Goal: Task Accomplishment & Management: Manage account settings

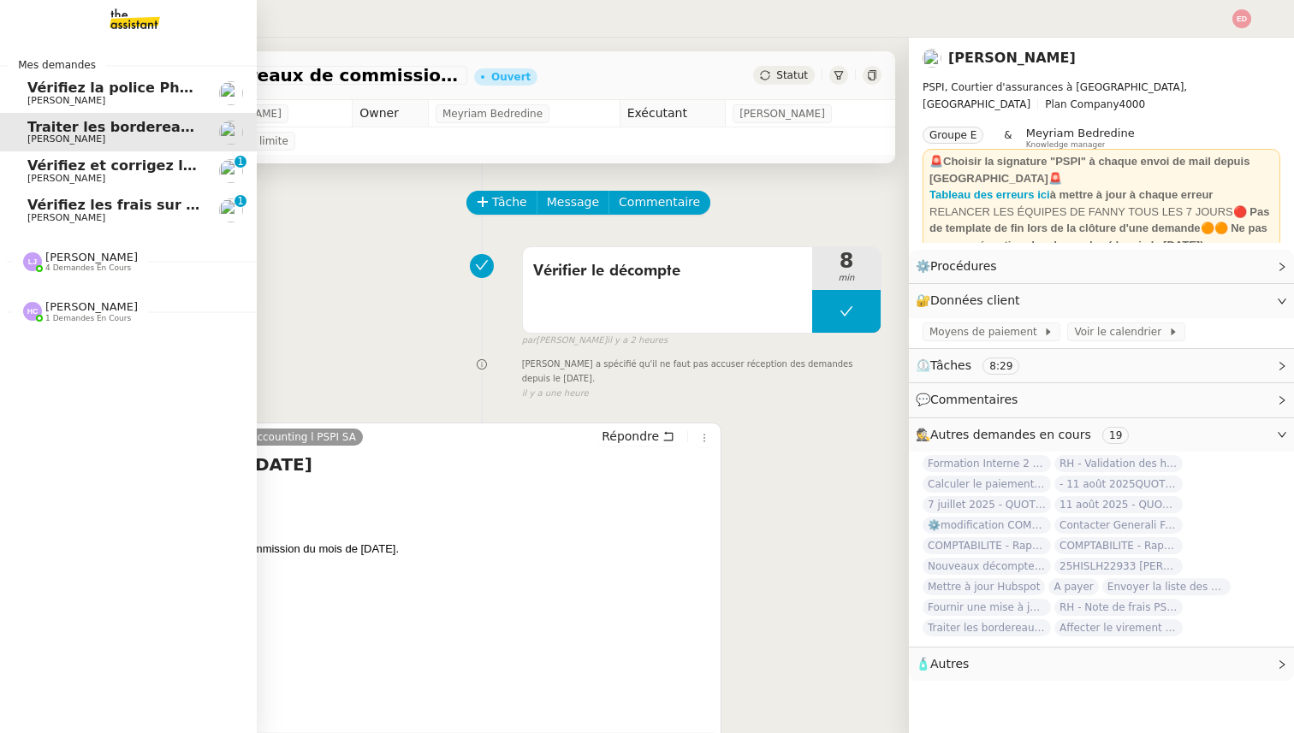
click at [60, 205] on span "Vérifiez les frais sur la police" at bounding box center [138, 205] width 223 height 16
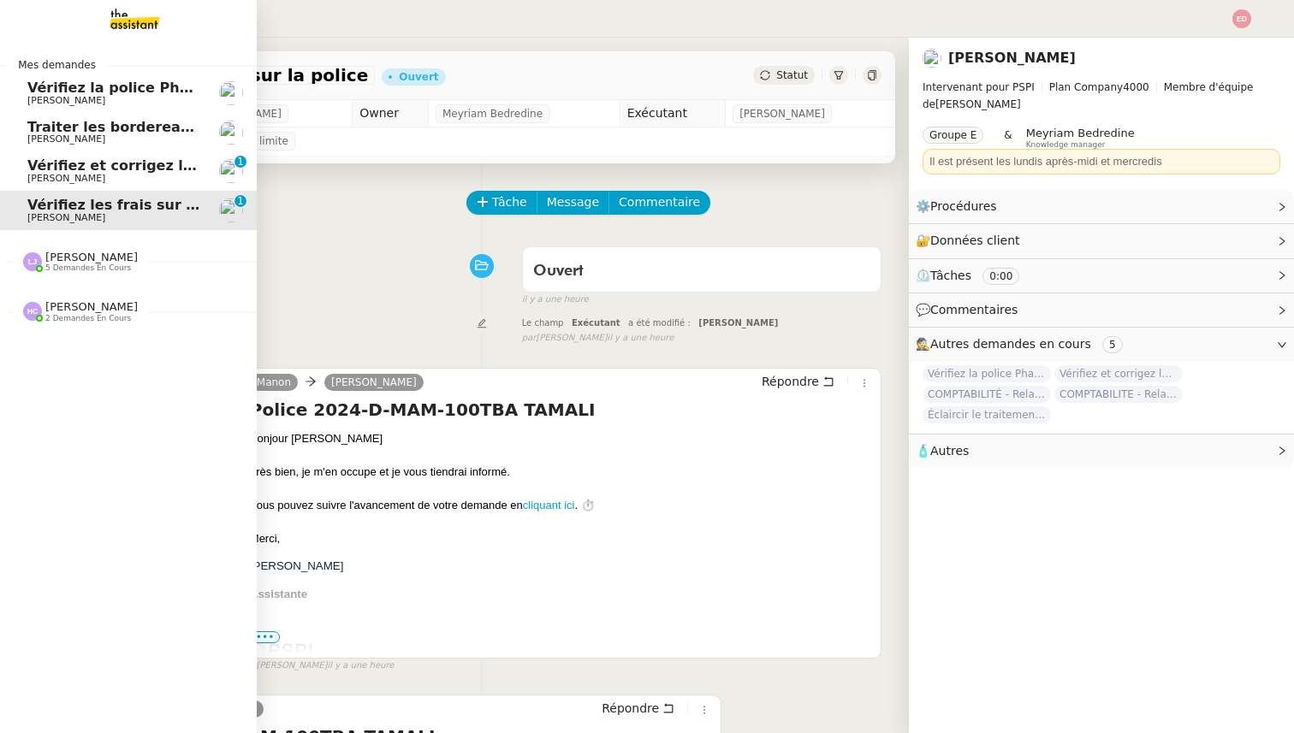
click at [76, 170] on span "Vérifiez et corrigez les dates dans [GEOGRAPHIC_DATA]" at bounding box center [241, 165] width 428 height 16
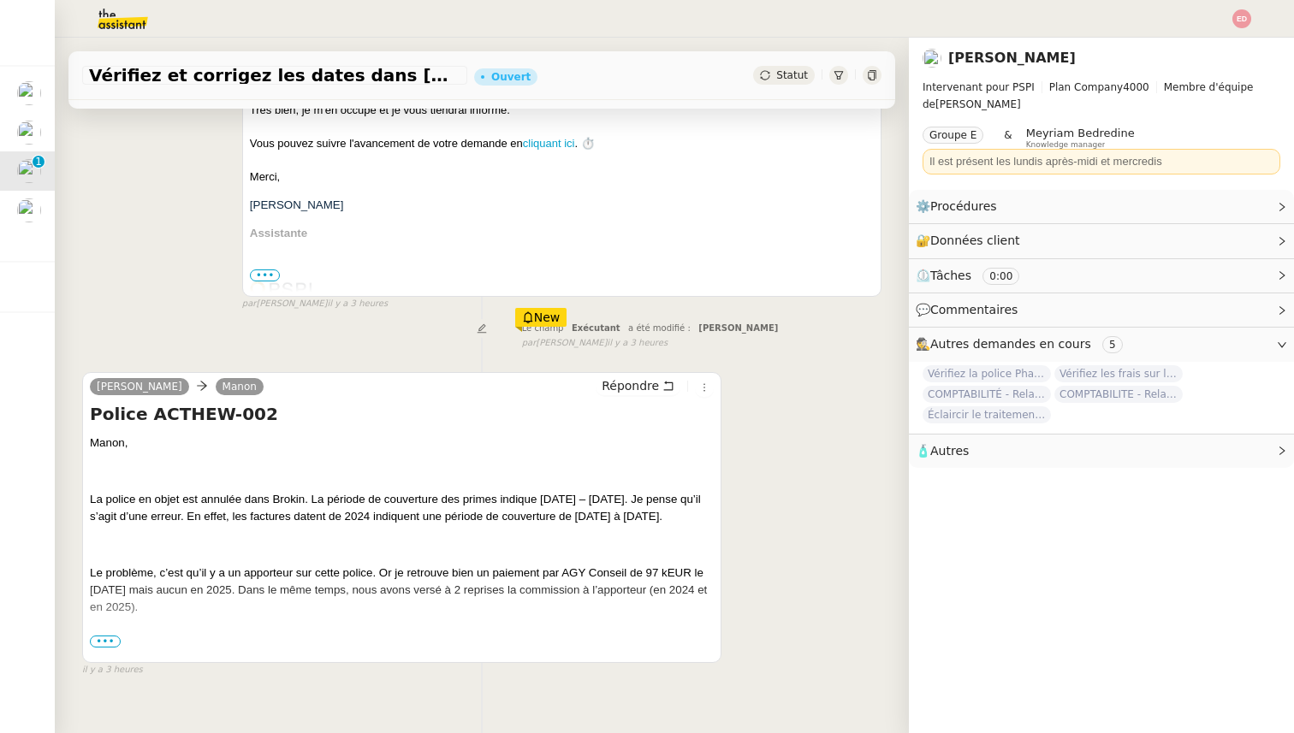
scroll to position [349, 0]
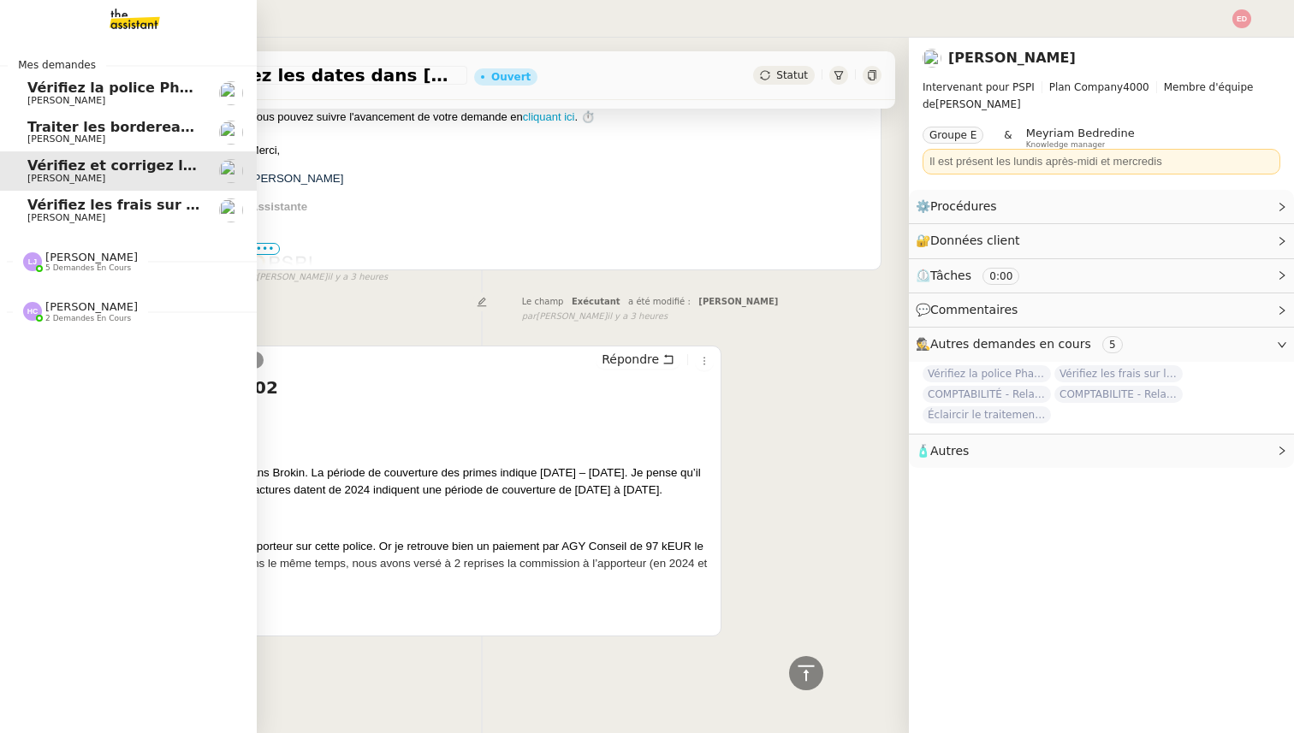
click at [68, 258] on span "[PERSON_NAME]" at bounding box center [91, 257] width 92 height 13
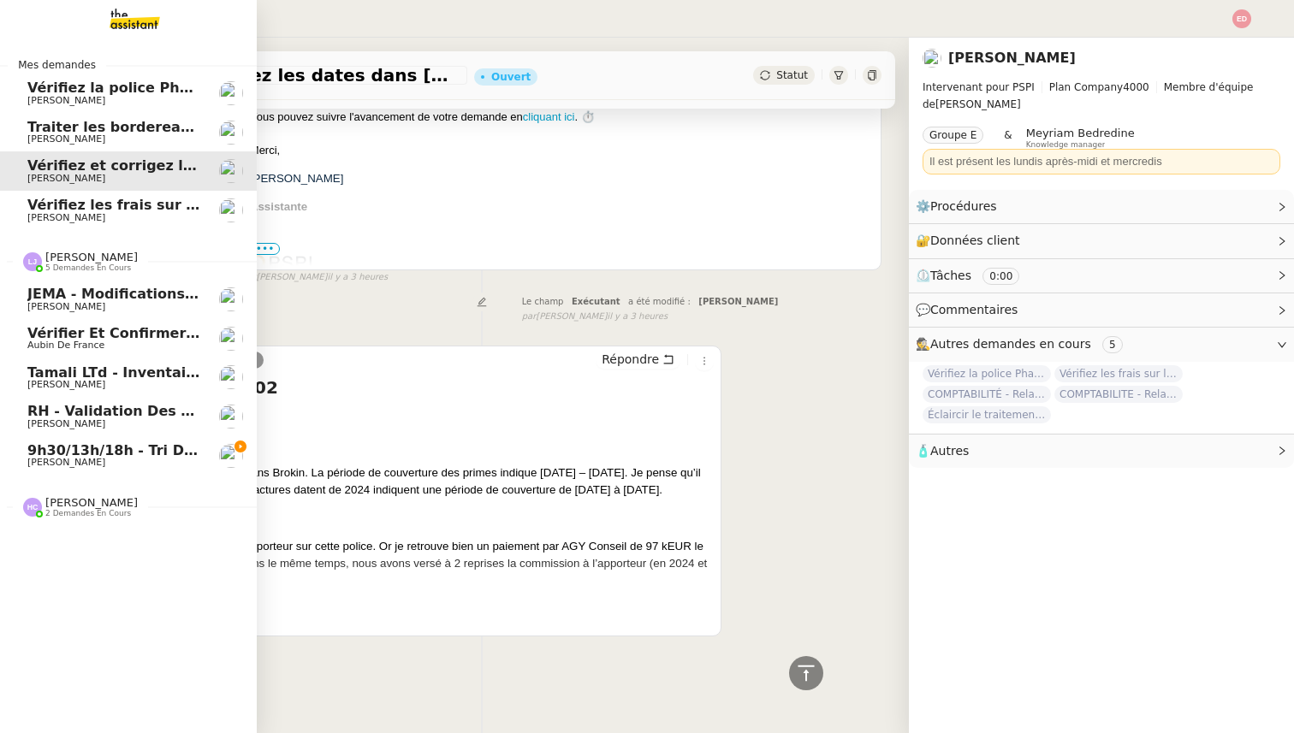
click at [91, 414] on span "RH - Validation des heures employés PSPI - 28 juillet 2025" at bounding box center [253, 411] width 453 height 16
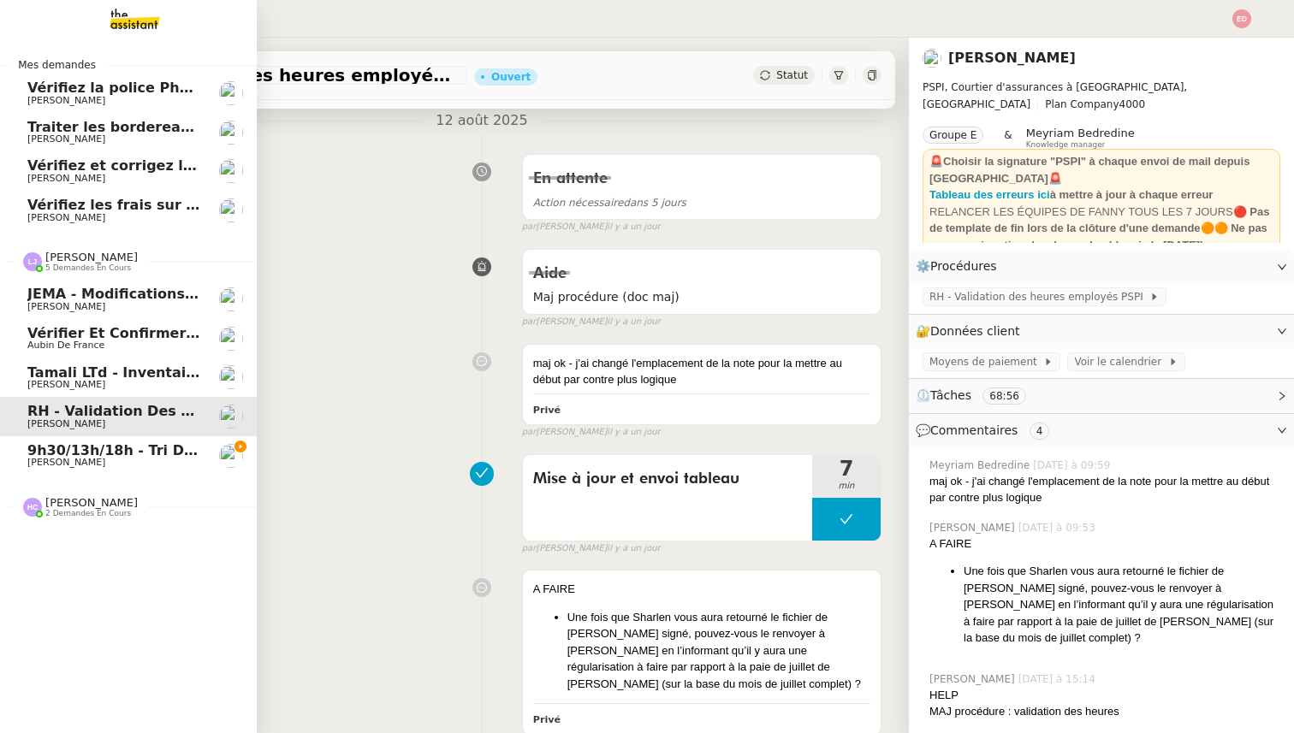
scroll to position [217, 0]
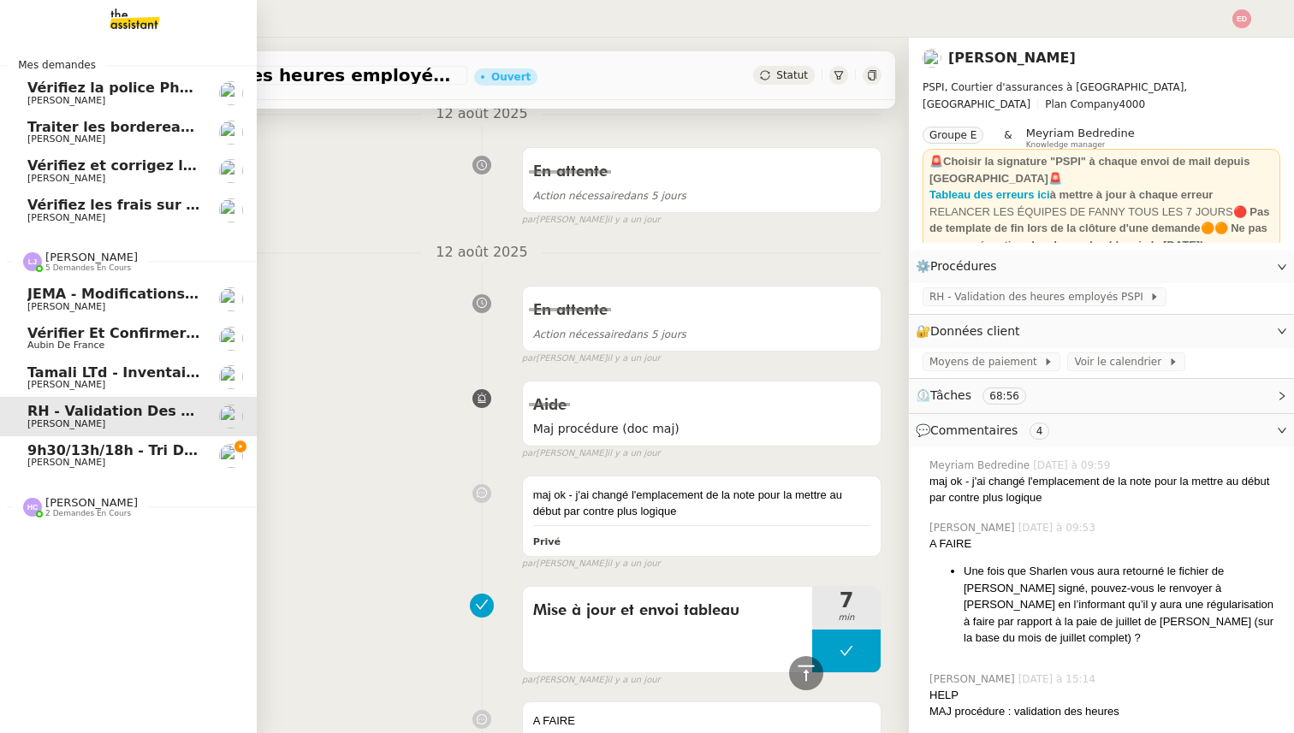
click at [98, 370] on span "Tamali LTd - Inventaire Marine" at bounding box center [143, 373] width 233 height 16
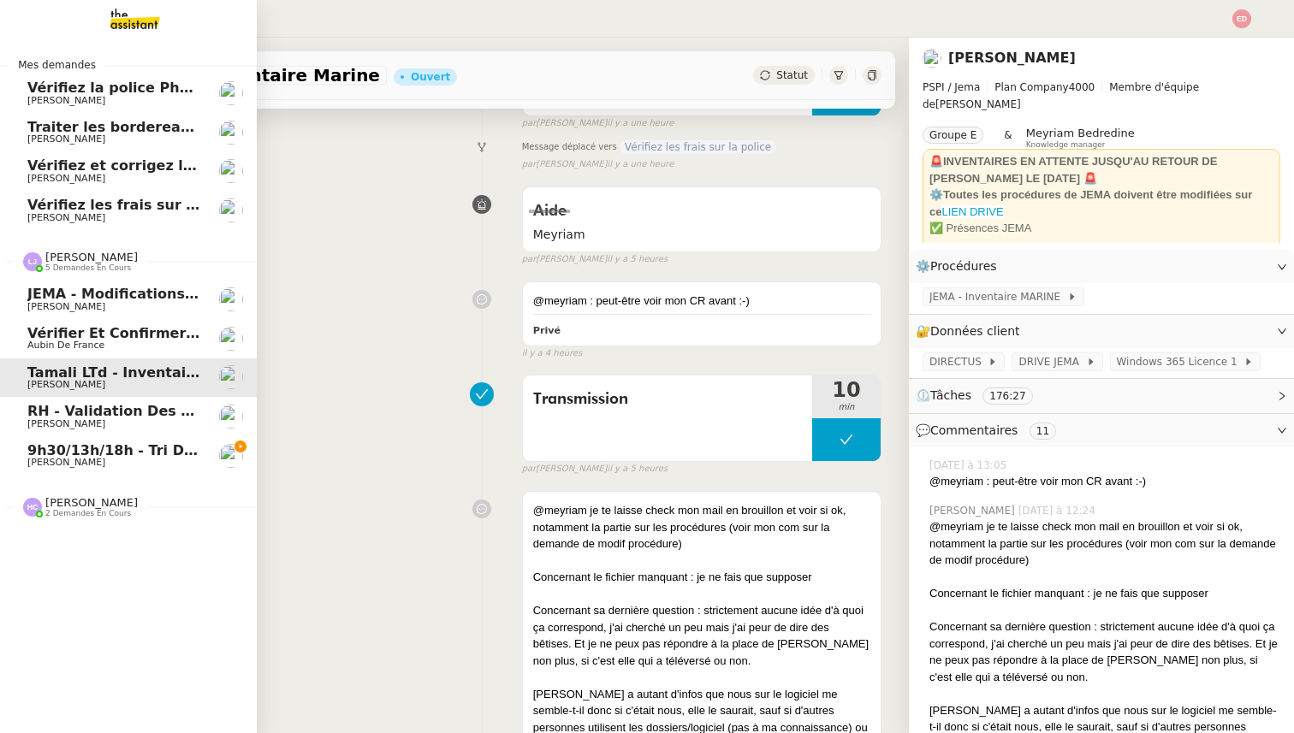
click at [99, 335] on span "Vérifier et confirmer le paiement d'assurance" at bounding box center [206, 333] width 358 height 16
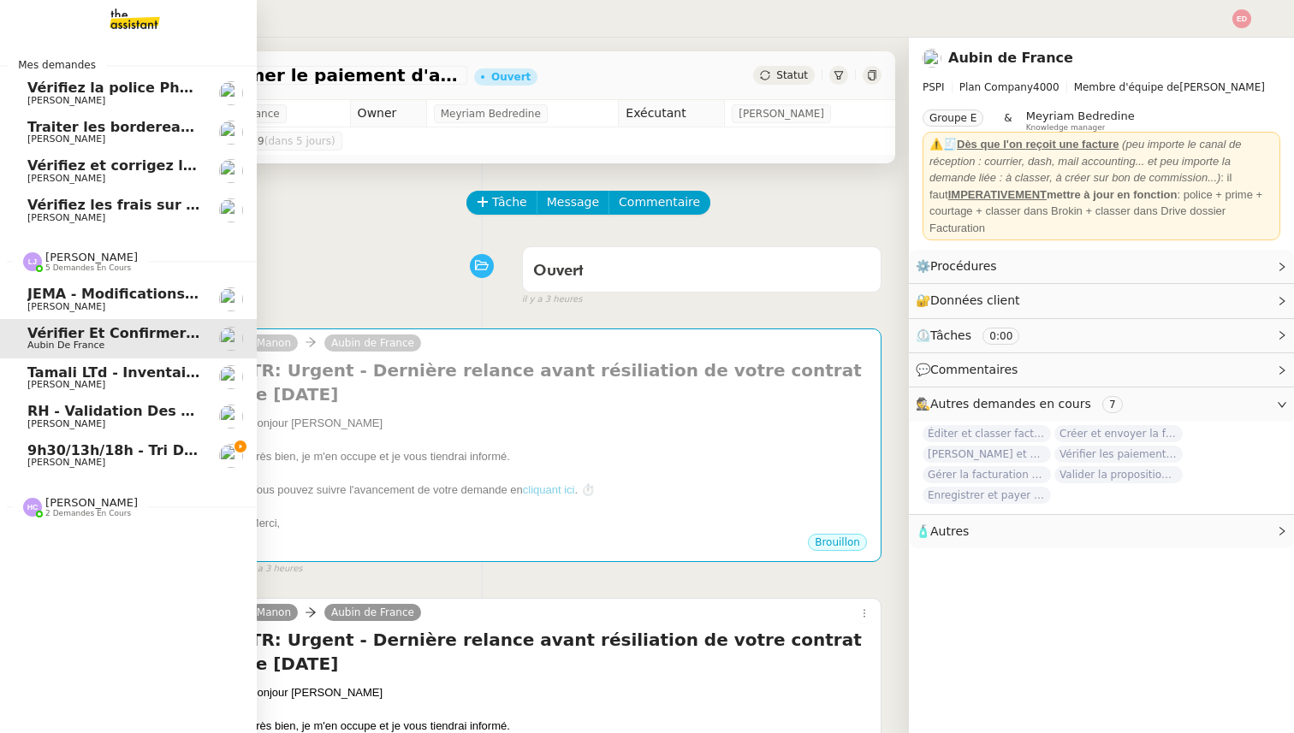
click at [61, 299] on span "JEMA - Modifications procédure Marine" at bounding box center [176, 294] width 299 height 16
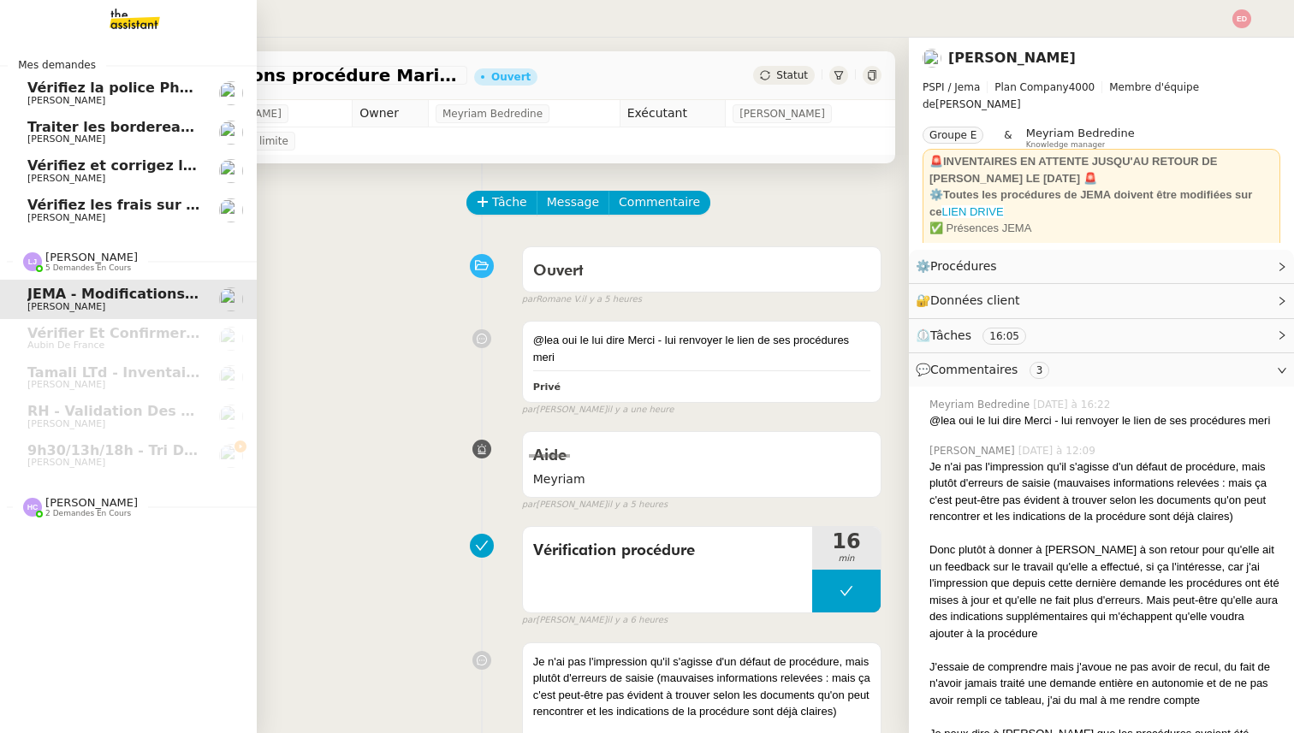
click at [68, 503] on span "[PERSON_NAME]" at bounding box center [91, 502] width 92 height 13
click at [130, 200] on span "Vérifiez les frais sur la police" at bounding box center [138, 205] width 223 height 16
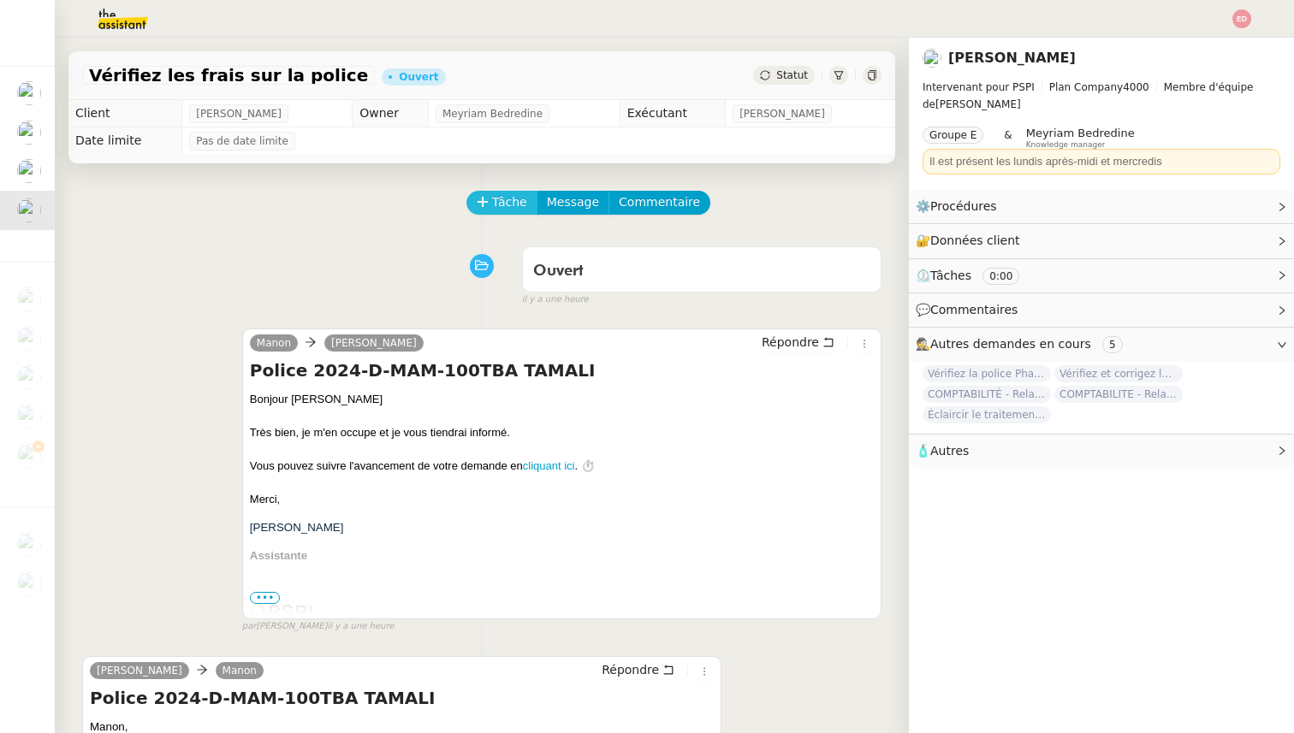
click at [492, 196] on span "Tâche" at bounding box center [509, 203] width 35 height 20
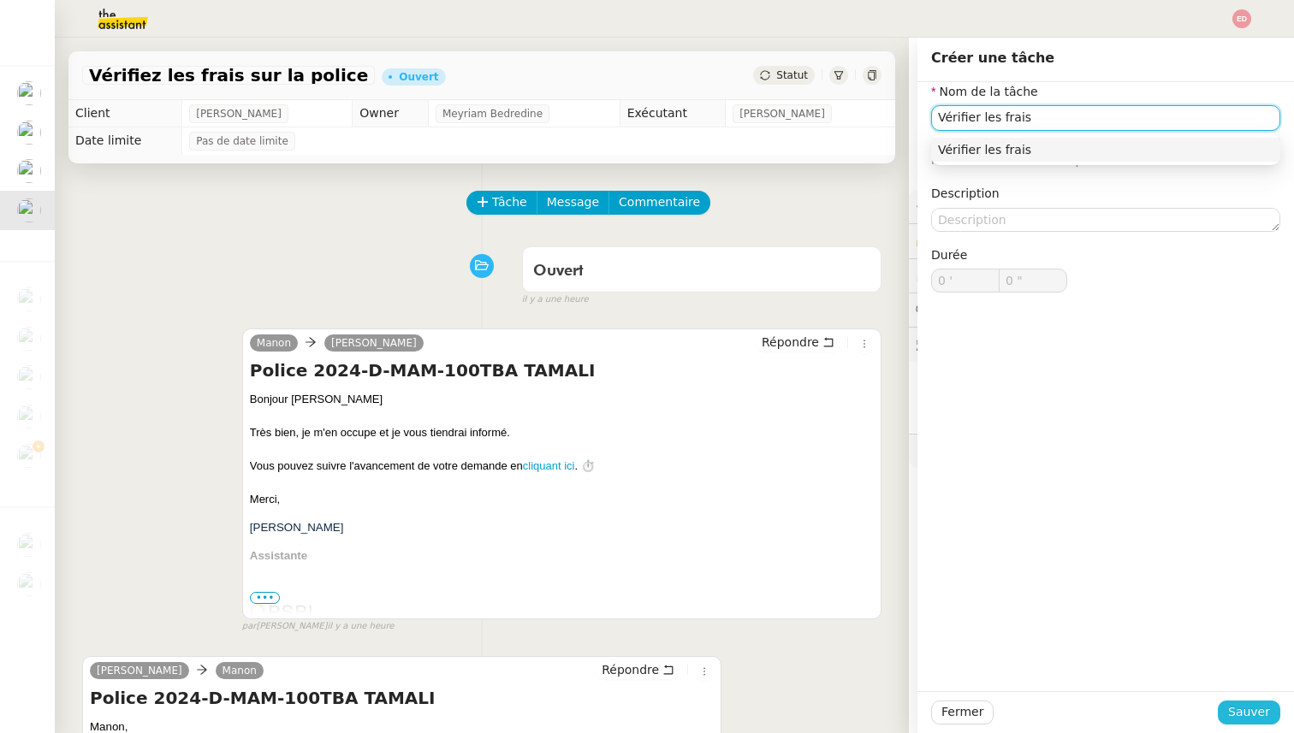
type input "Vérifier les frais"
click at [1237, 709] on span "Sauver" at bounding box center [1249, 712] width 42 height 20
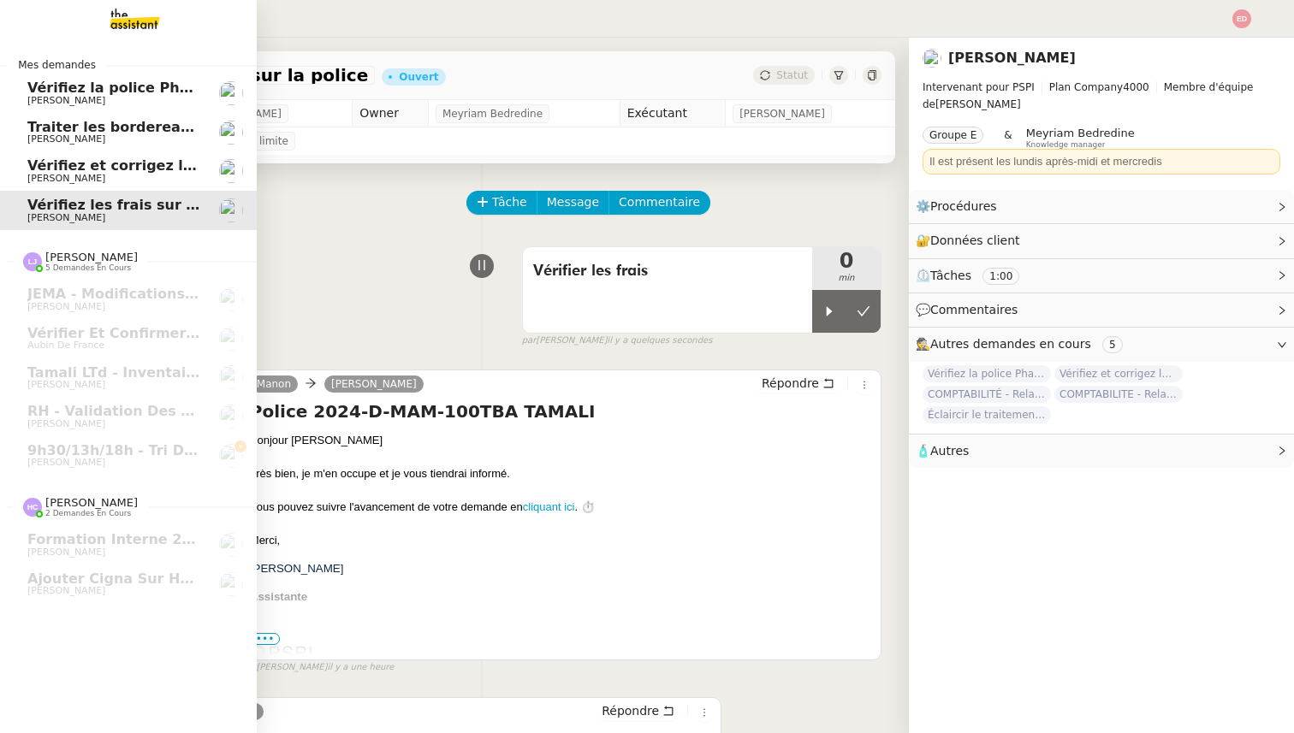
click at [73, 170] on span "Vérifiez et corrigez les dates dans [GEOGRAPHIC_DATA]" at bounding box center [241, 165] width 428 height 16
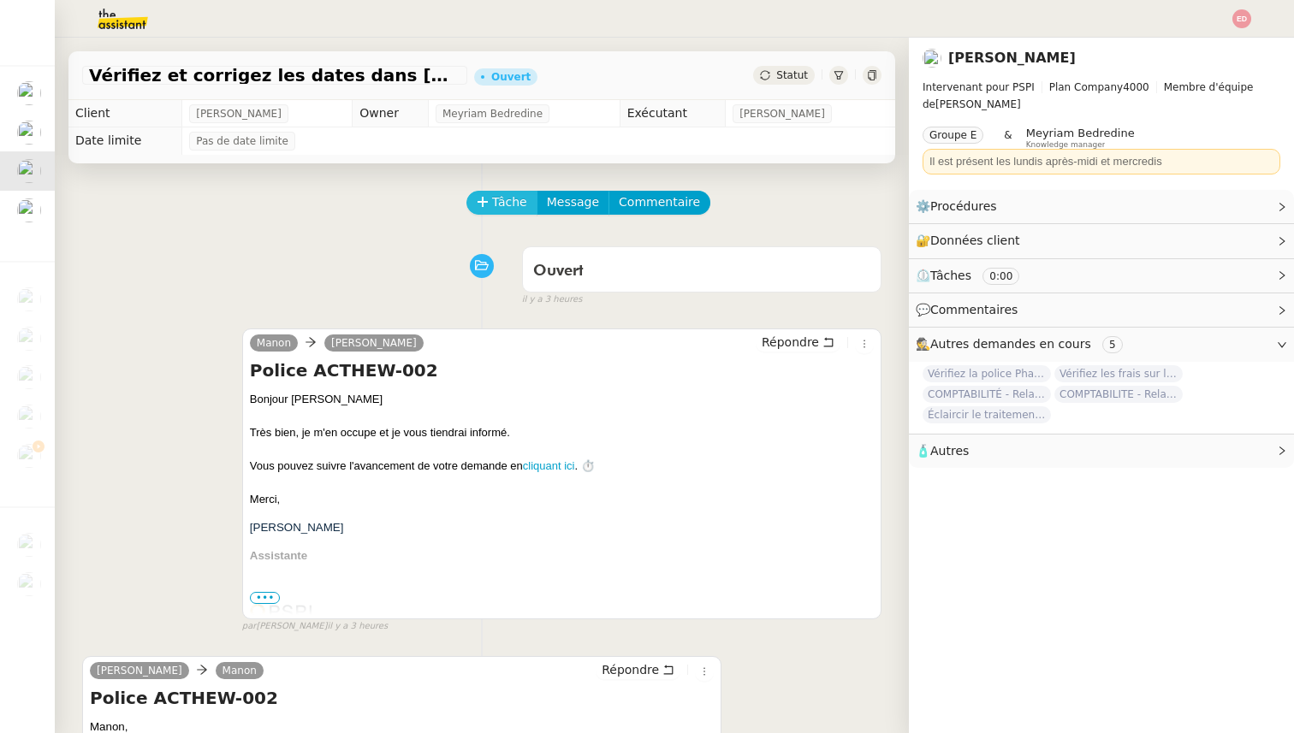
click at [497, 204] on span "Tâche" at bounding box center [509, 203] width 35 height 20
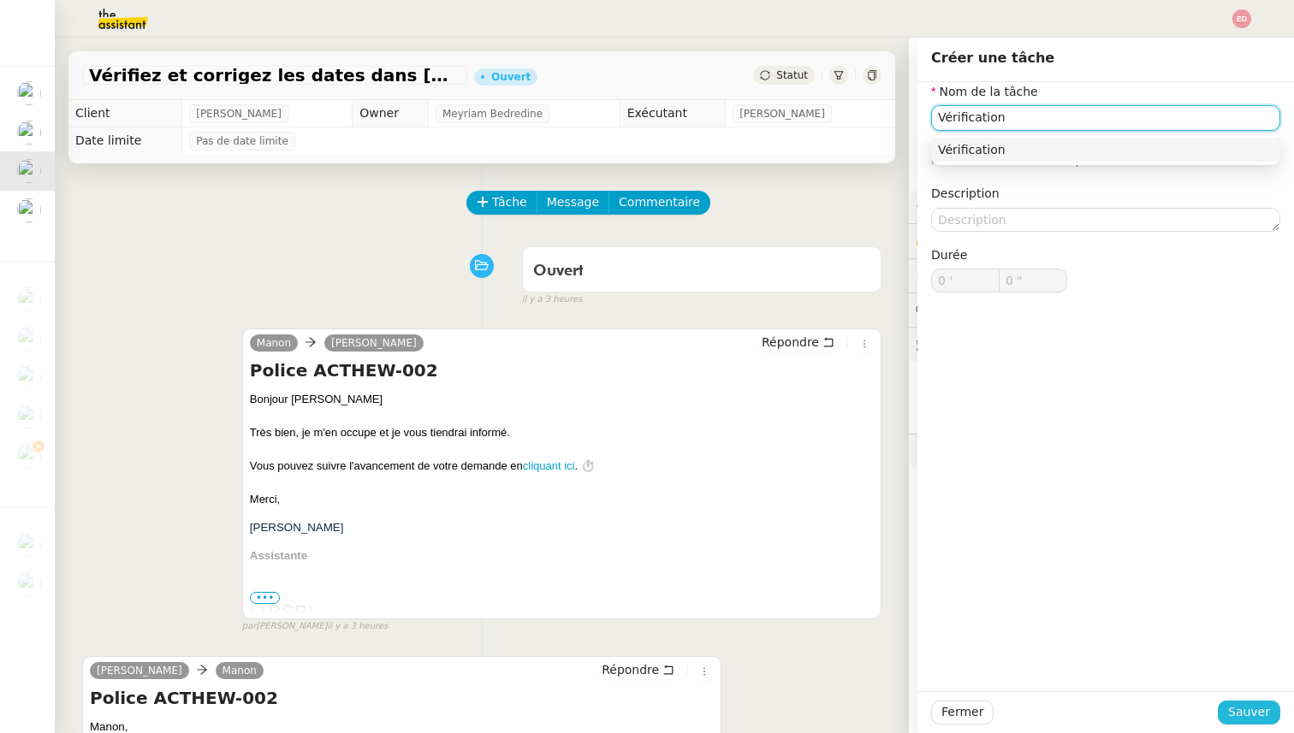
type input "Vérification"
click at [1257, 721] on span "Sauver" at bounding box center [1249, 712] width 42 height 20
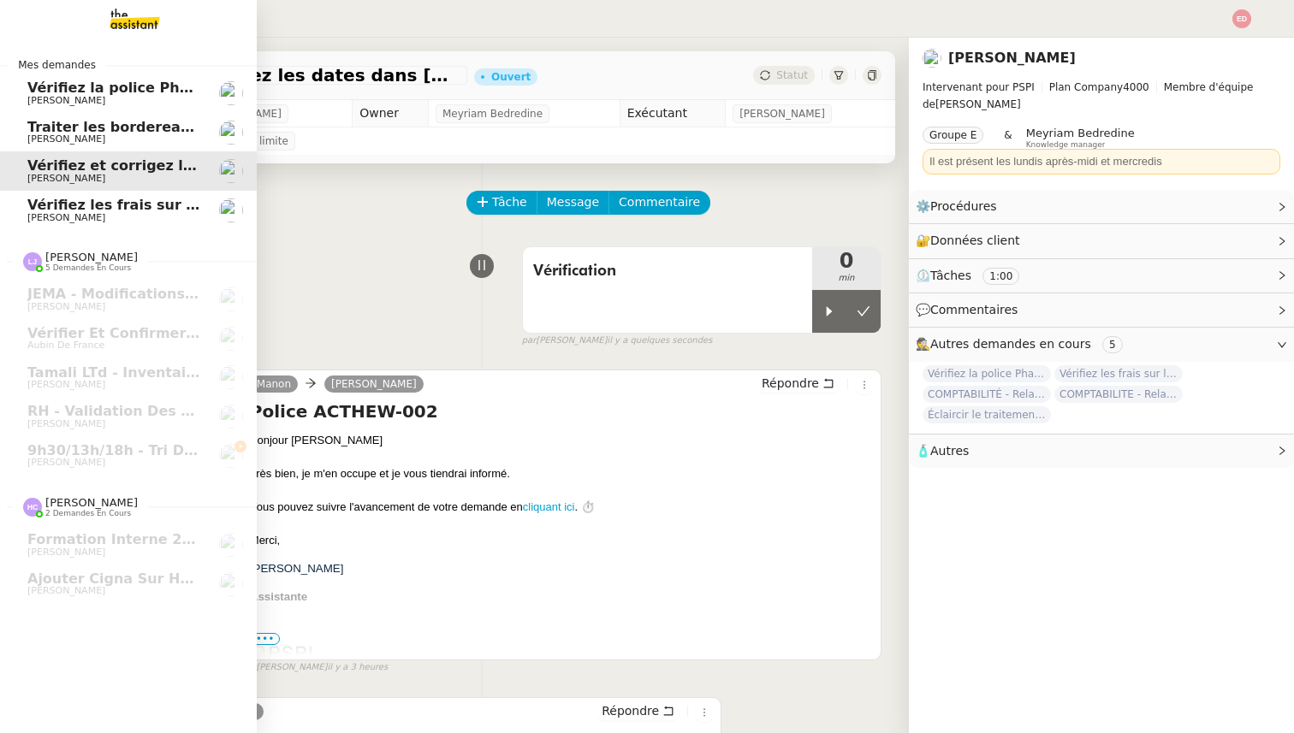
click at [51, 132] on span "Traiter les bordereaux de commission [DATE]" at bounding box center [201, 127] width 348 height 16
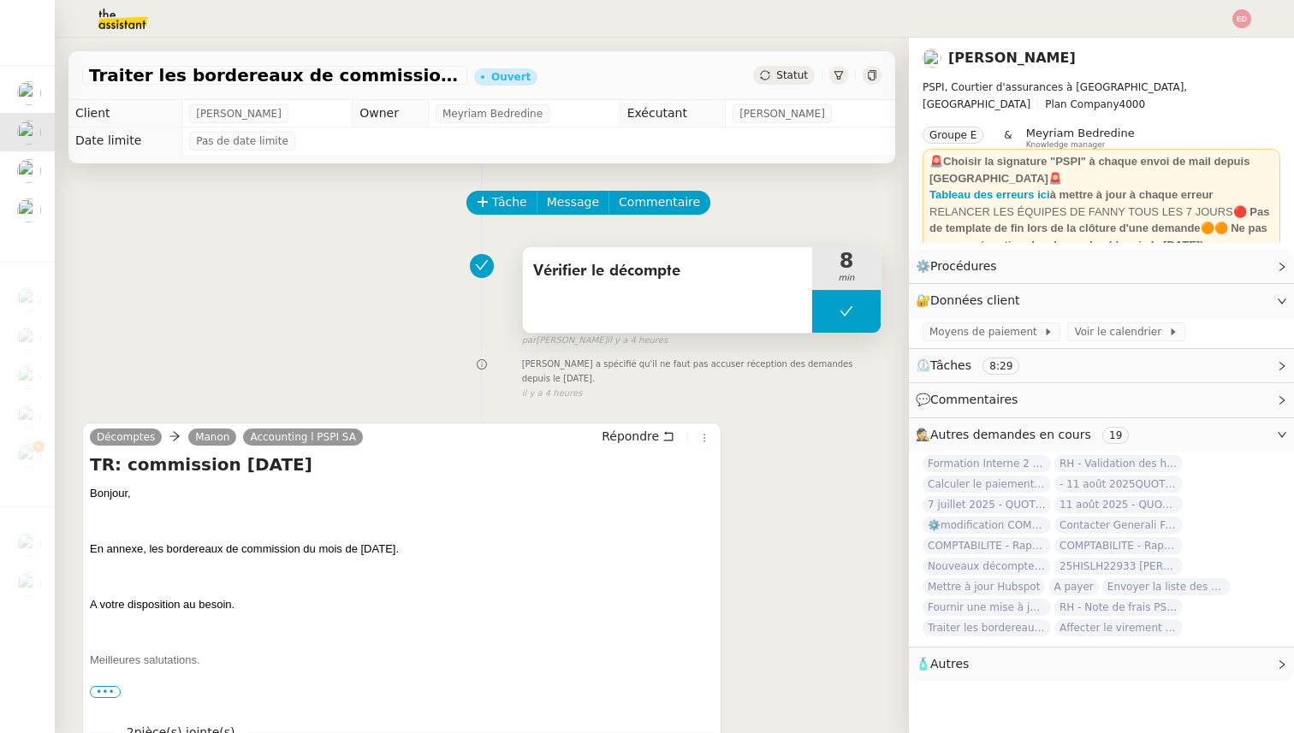
click at [836, 316] on button at bounding box center [846, 311] width 68 height 43
click at [836, 316] on div at bounding box center [829, 311] width 34 height 43
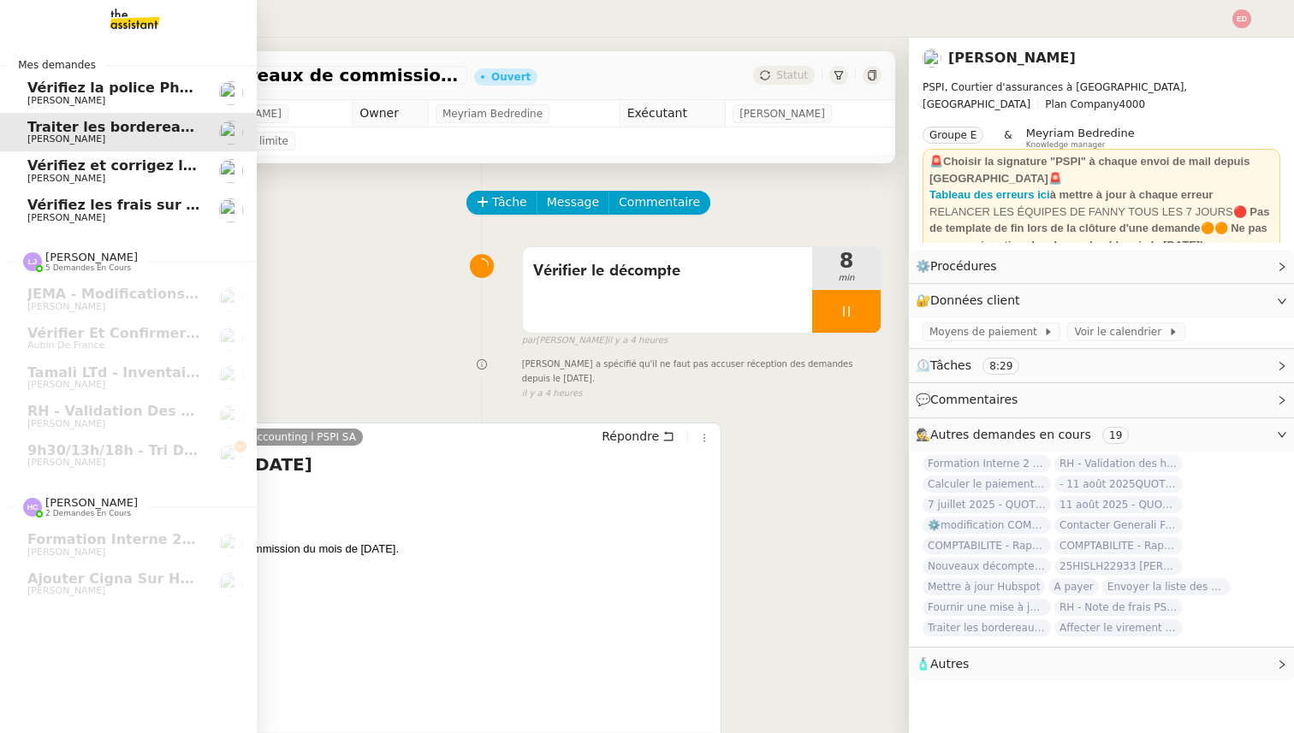
click at [39, 90] on span "Vérifiez la police Pharaon Deema" at bounding box center [154, 88] width 255 height 16
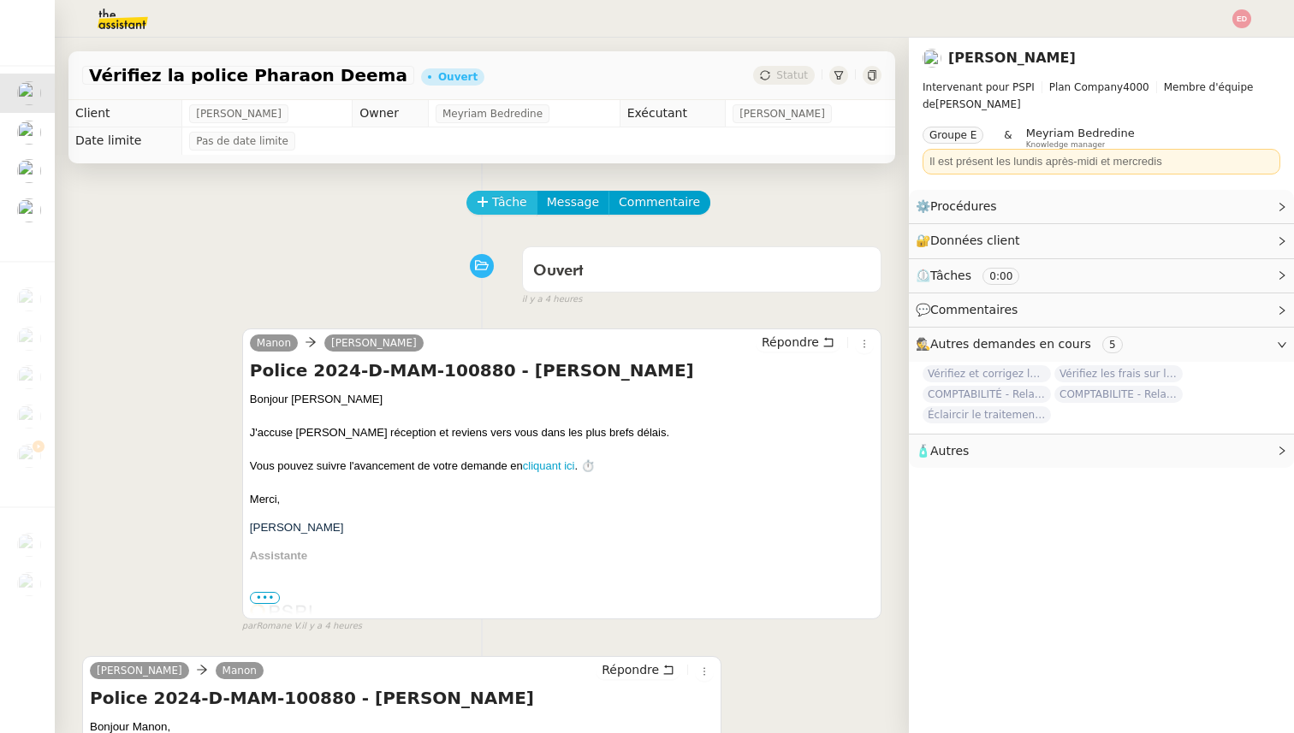
click at [508, 199] on span "Tâche" at bounding box center [509, 203] width 35 height 20
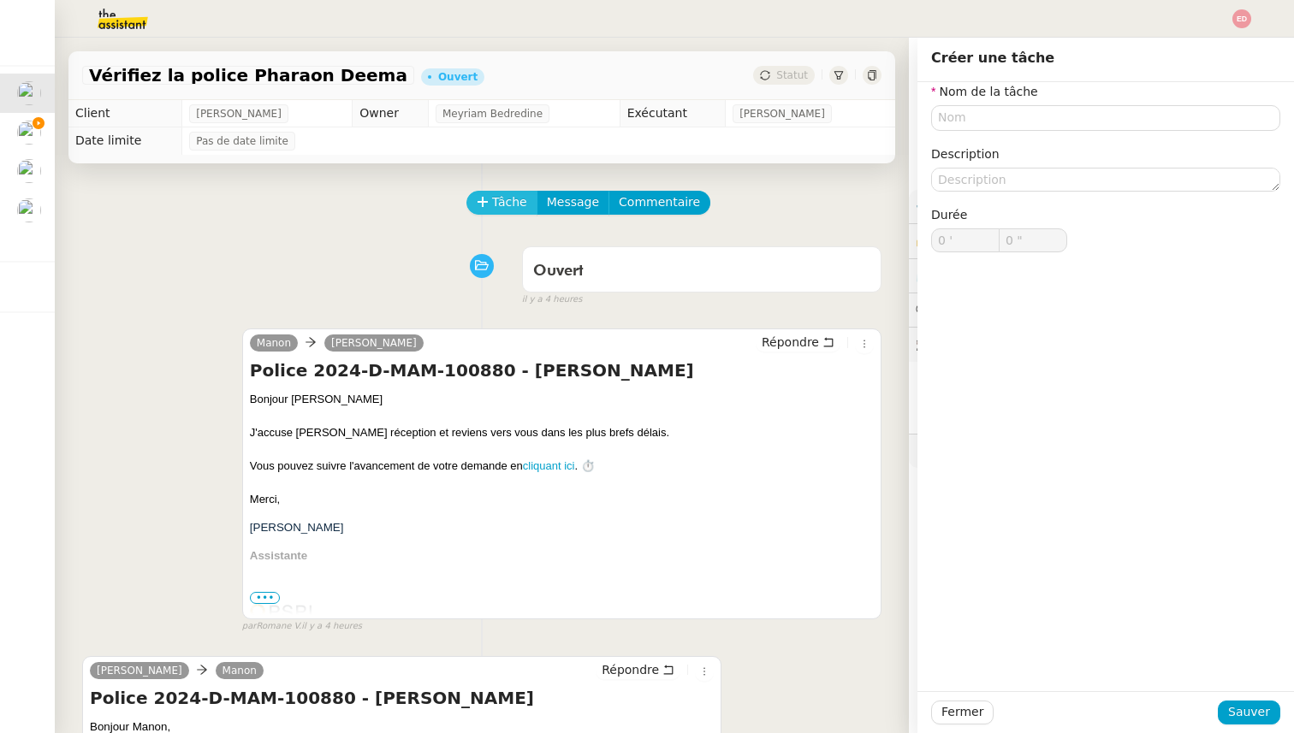
type input "0 '"
type input "0 ""
type input "0 '"
type input "0 ""
type input "0 '"
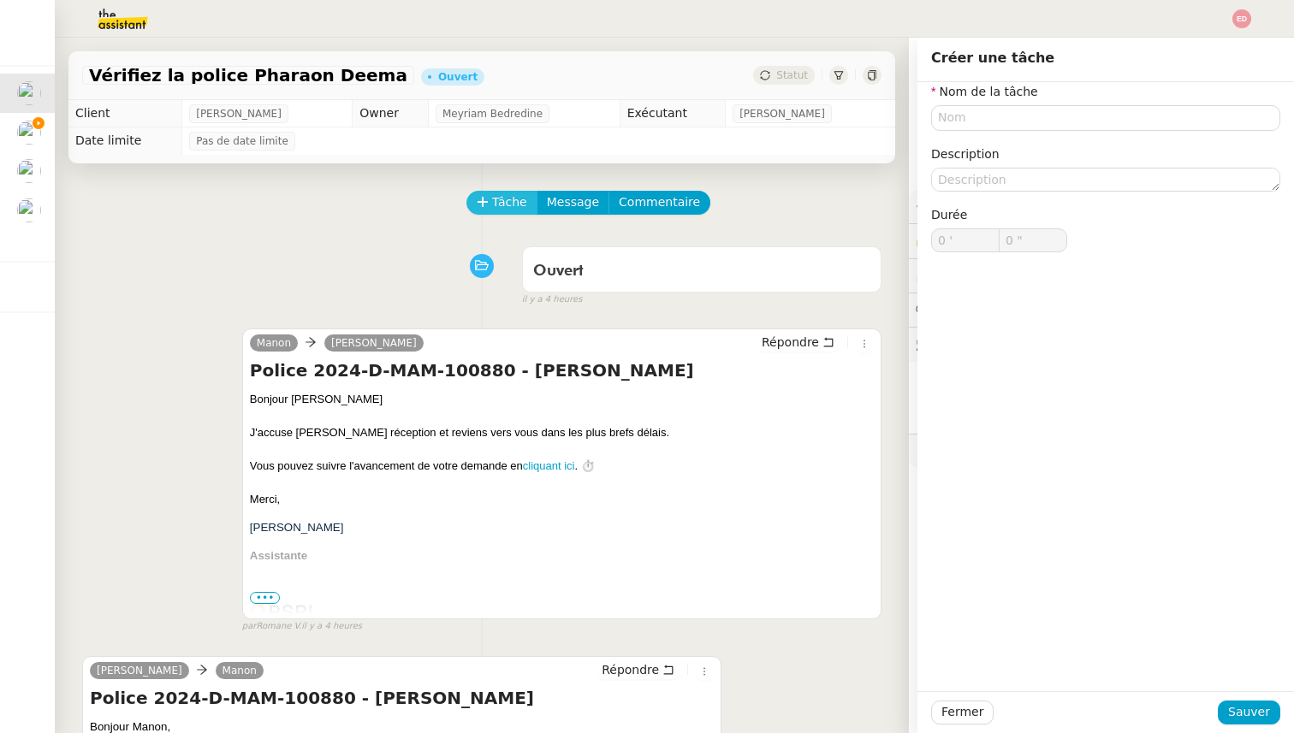
type input "0 ""
type input "0 '"
type input "0 ""
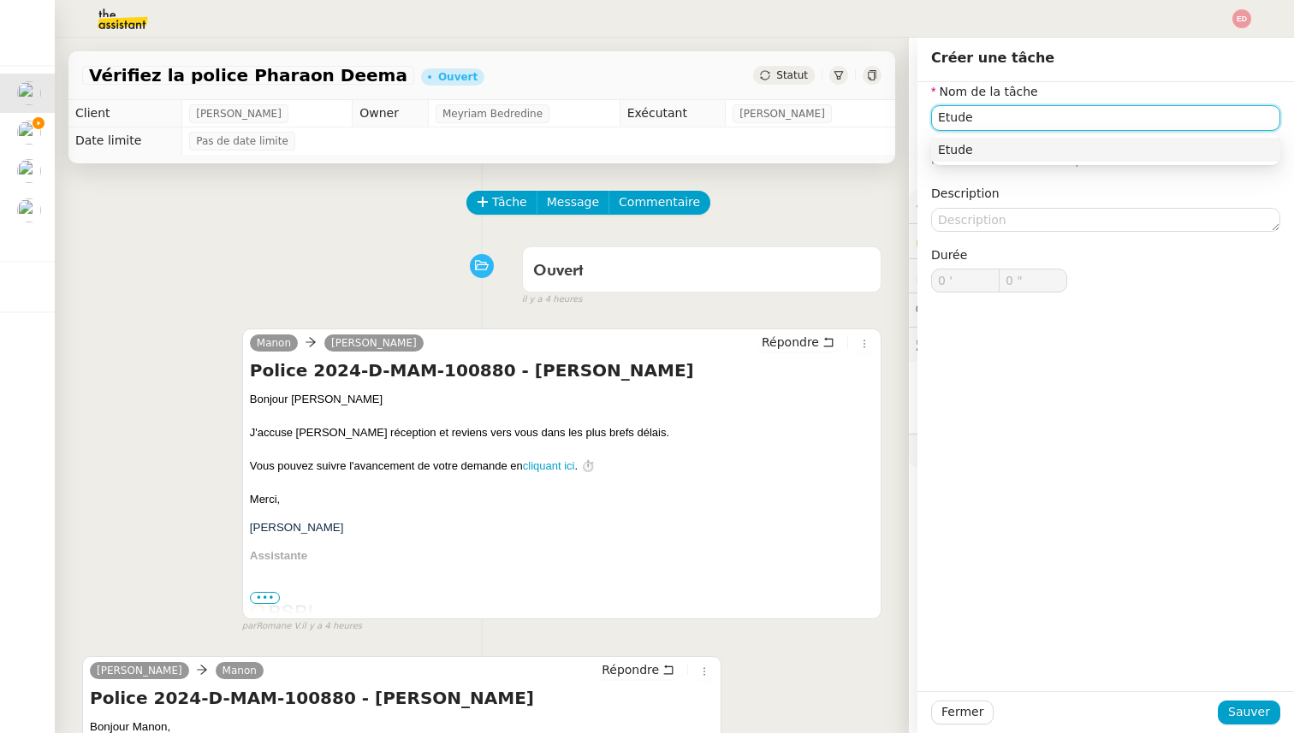
click at [964, 116] on input "Etude" at bounding box center [1105, 117] width 349 height 25
type input "Recherche des polices"
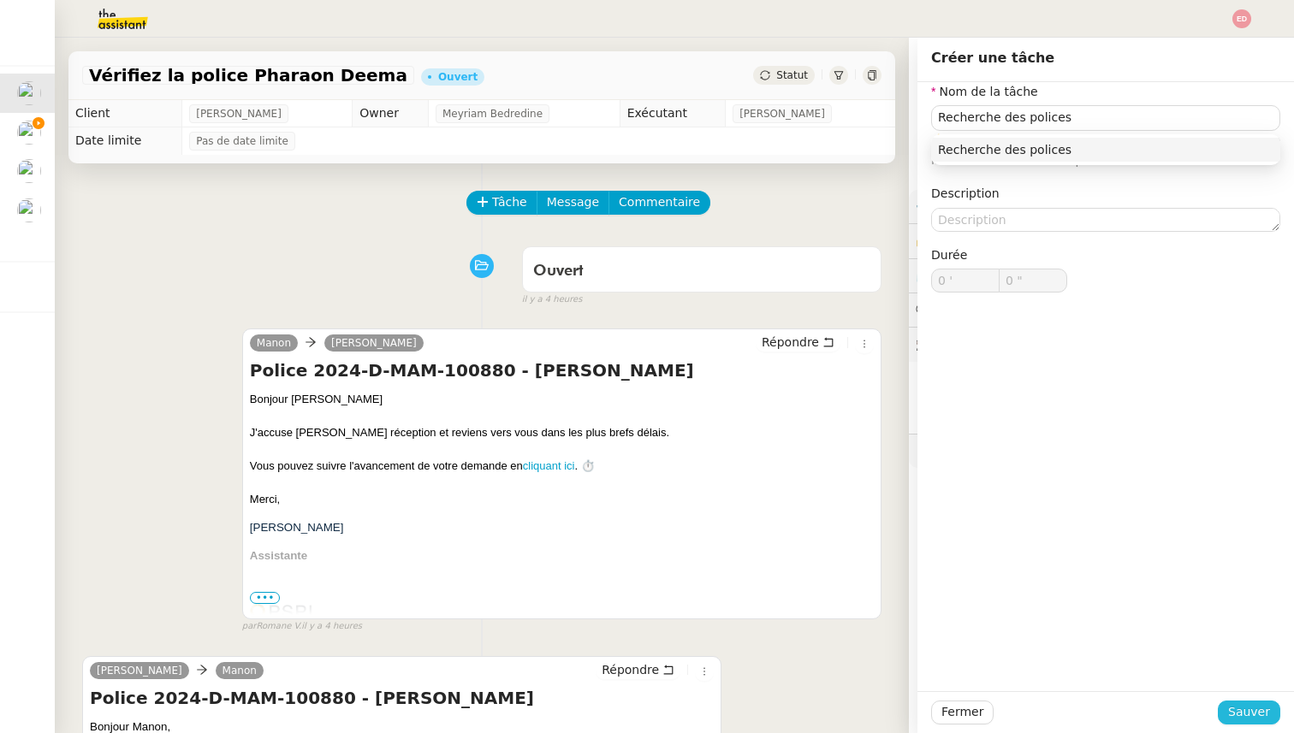
click at [1245, 705] on span "Sauver" at bounding box center [1249, 712] width 42 height 20
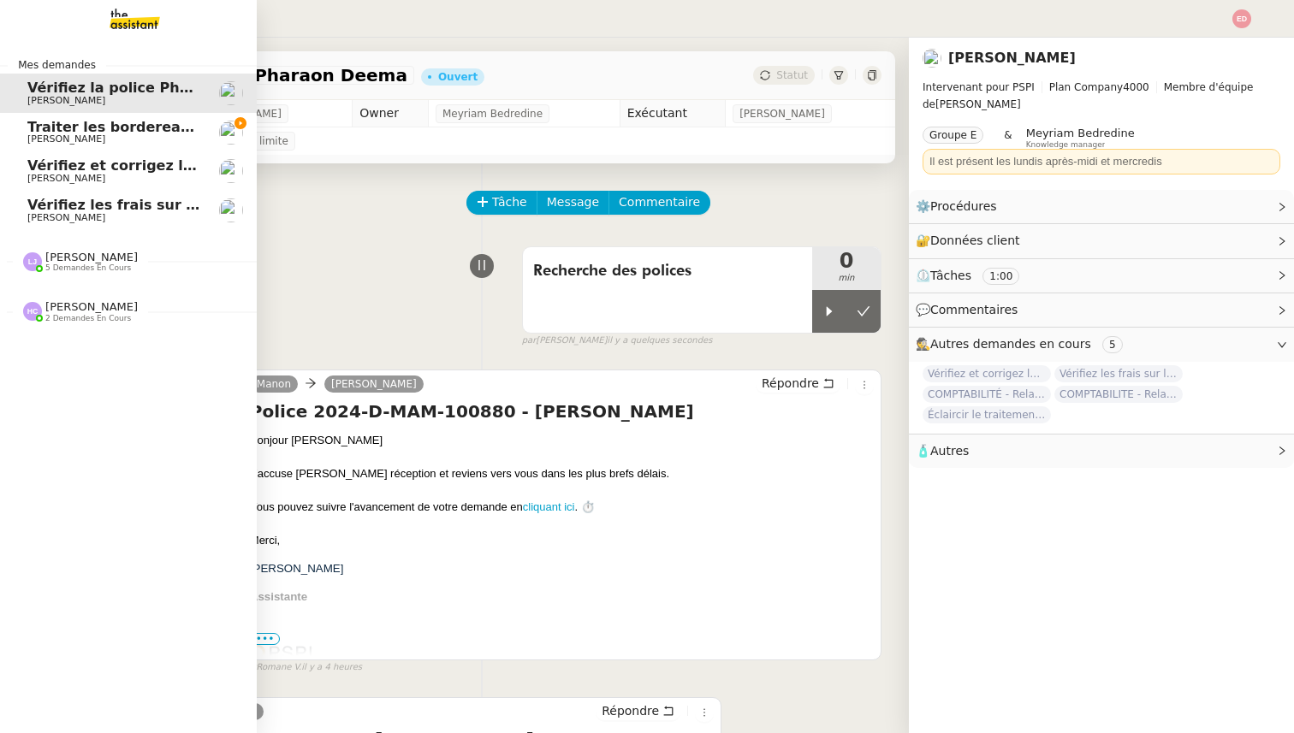
click at [90, 127] on span "Traiter les bordereaux de commission [DATE]" at bounding box center [201, 127] width 348 height 16
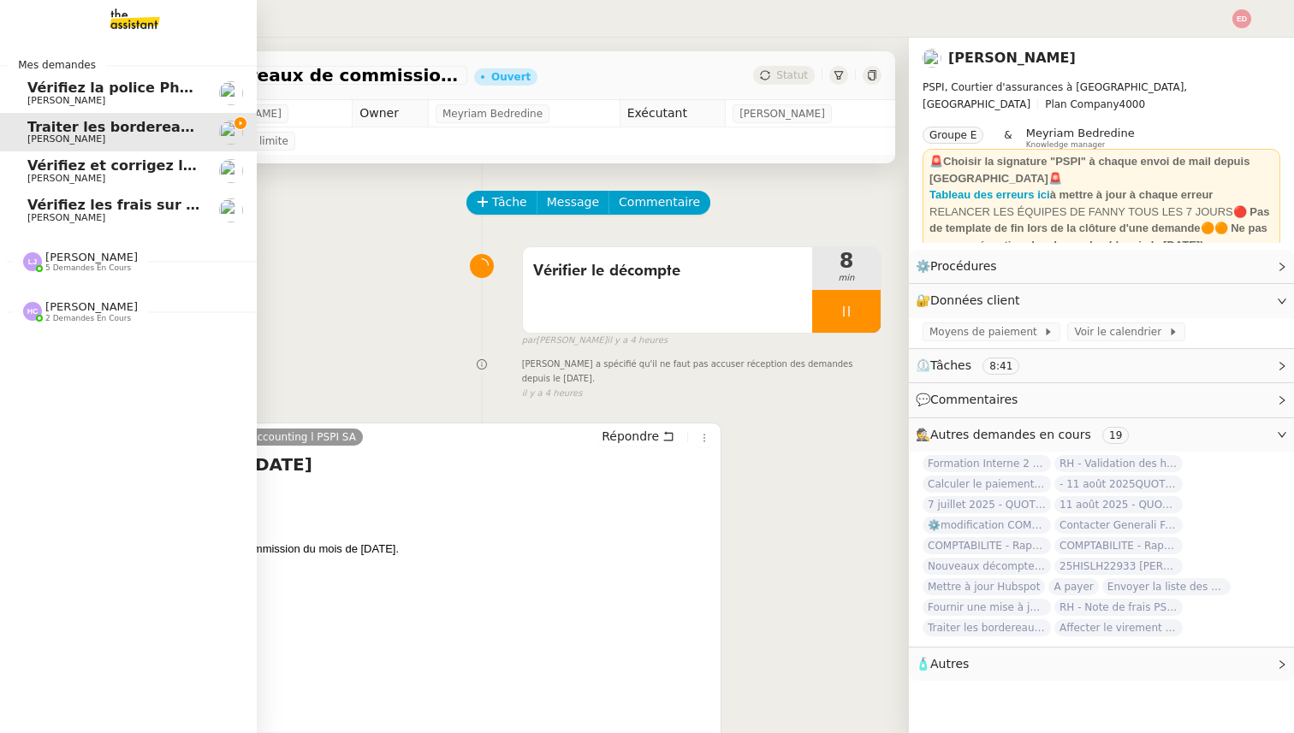
click at [105, 257] on div "[PERSON_NAME] 5 demandes en cours" at bounding box center [91, 262] width 92 height 22
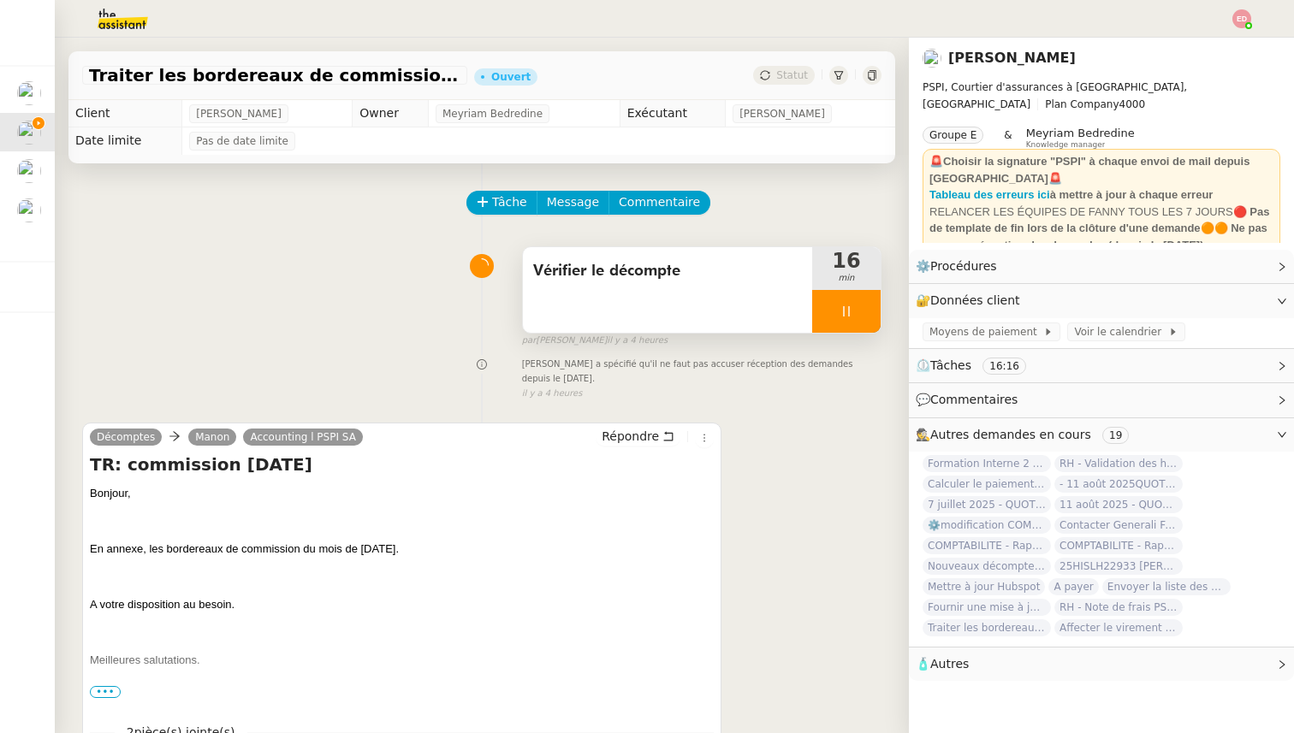
click at [868, 306] on div at bounding box center [846, 311] width 68 height 43
click at [868, 306] on icon at bounding box center [863, 310] width 13 height 9
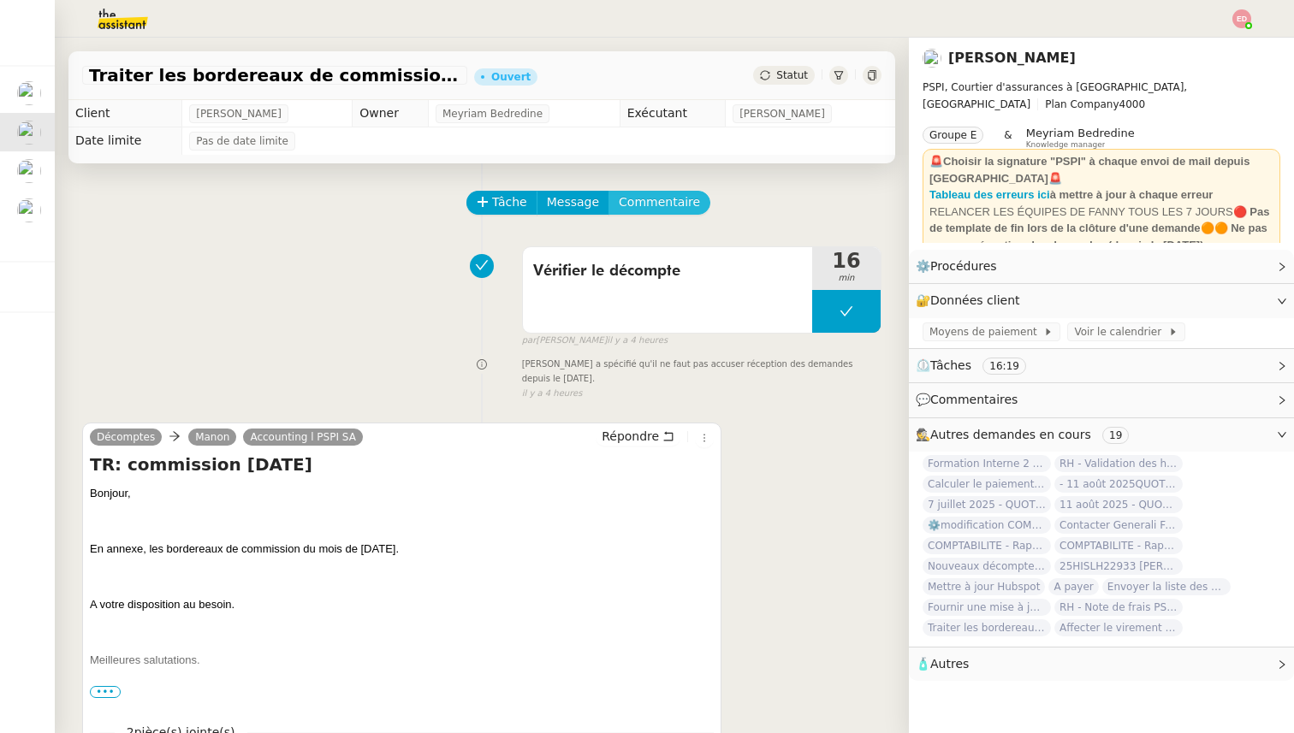
click at [651, 199] on span "Commentaire" at bounding box center [659, 203] width 81 height 20
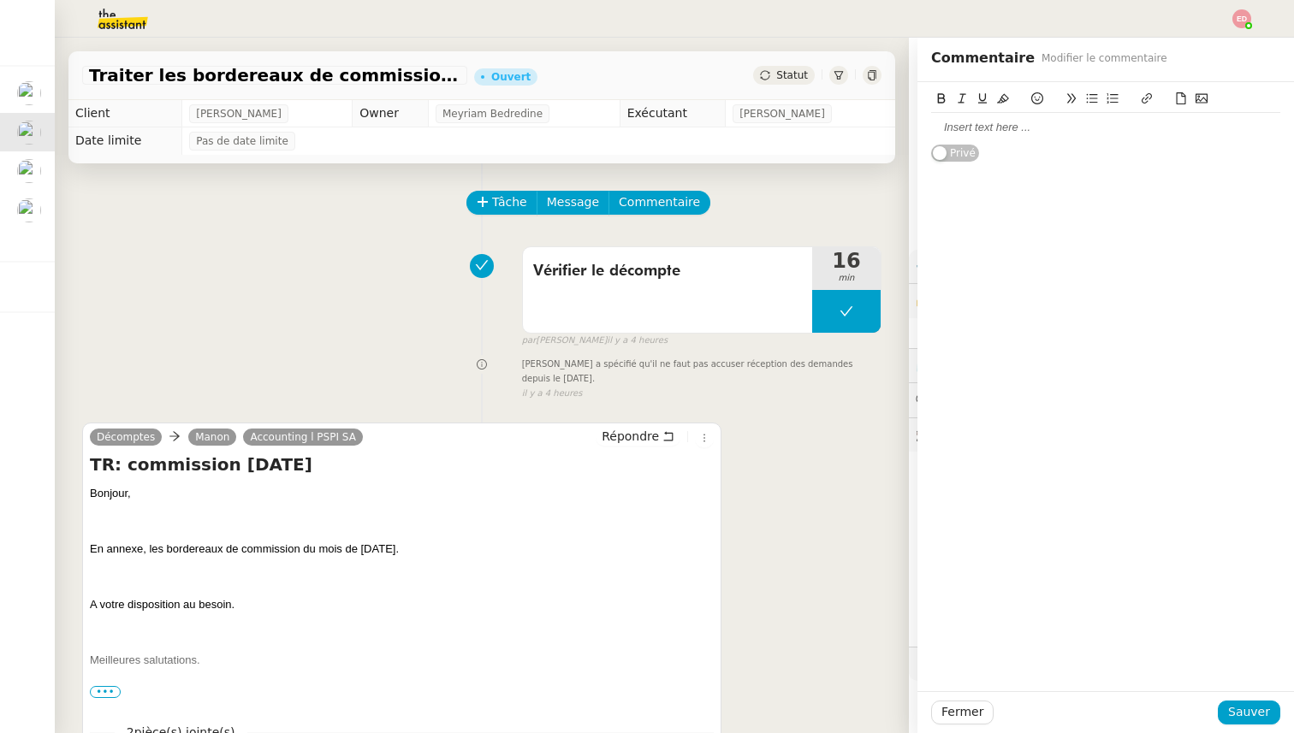
click at [766, 196] on div "Tâche Message Commentaire" at bounding box center [674, 211] width 413 height 41
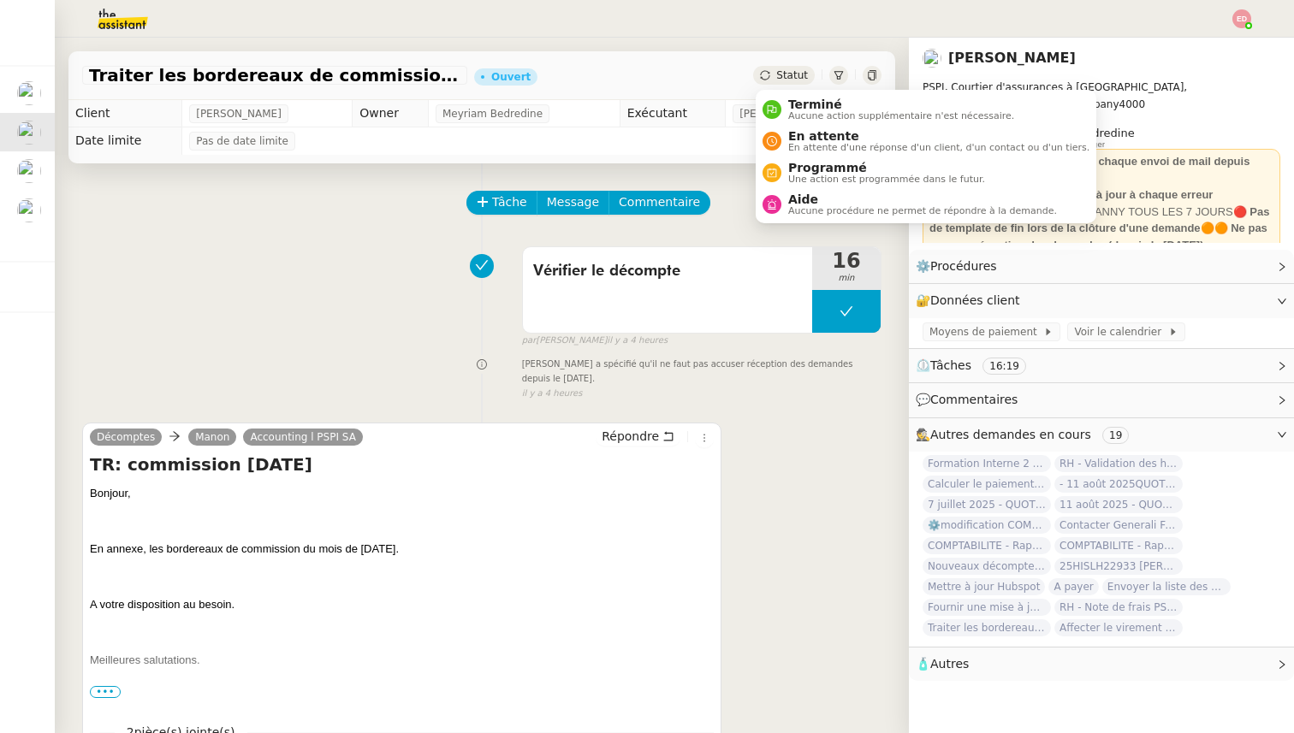
click at [785, 71] on span "Statut" at bounding box center [792, 75] width 32 height 12
click at [792, 104] on span "Terminé" at bounding box center [901, 105] width 226 height 14
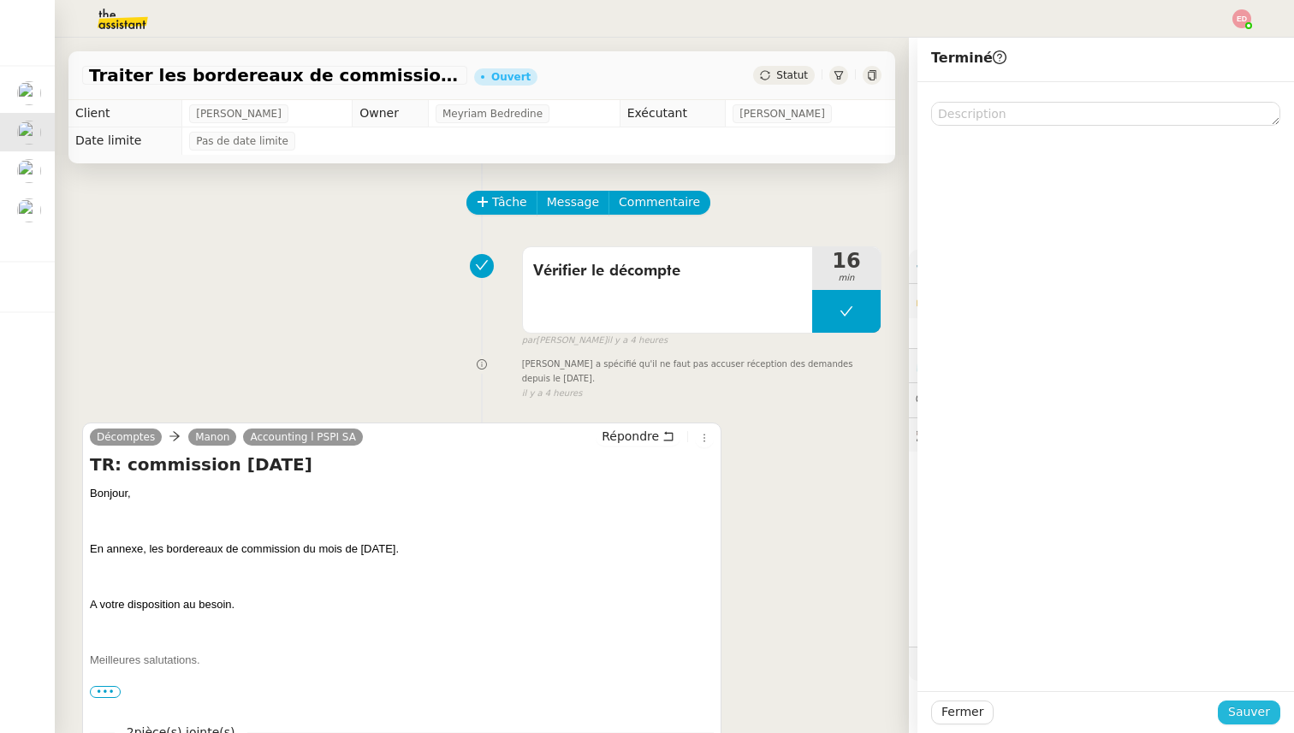
click at [1243, 714] on span "Sauver" at bounding box center [1249, 712] width 42 height 20
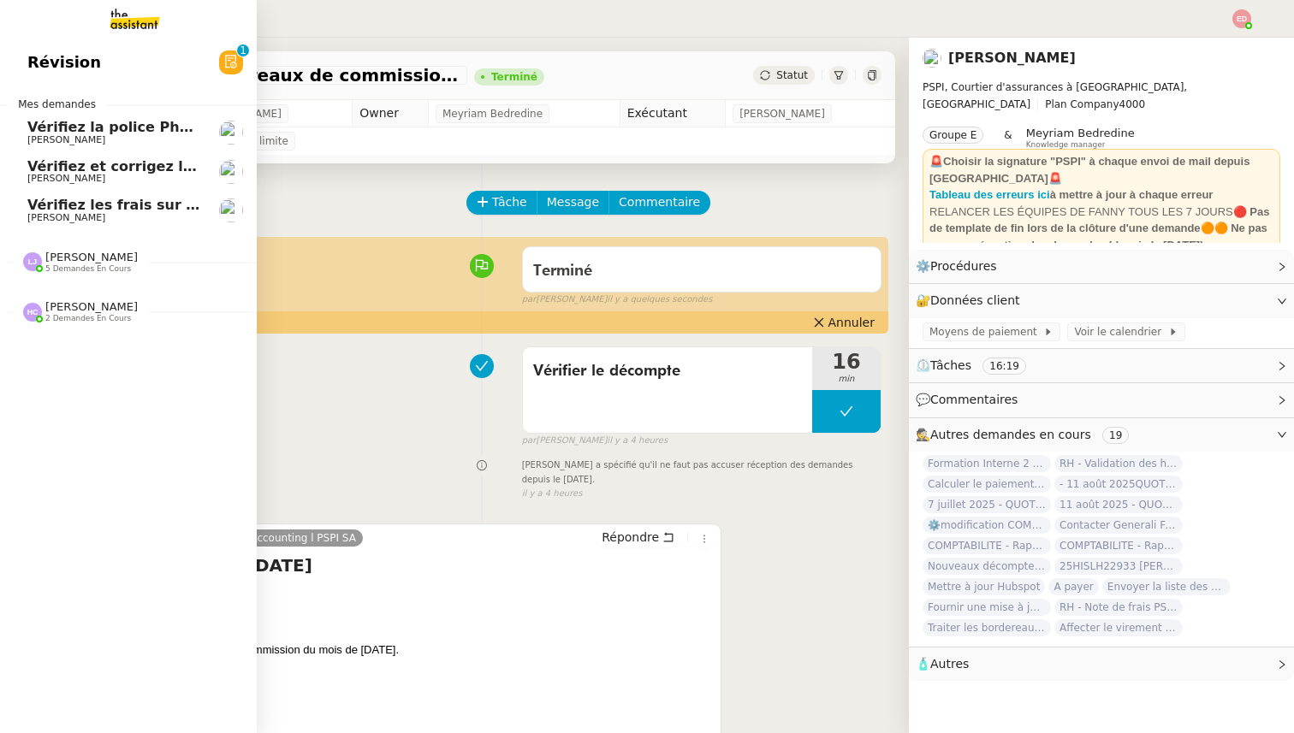
click at [37, 219] on span "[PERSON_NAME]" at bounding box center [66, 217] width 78 height 11
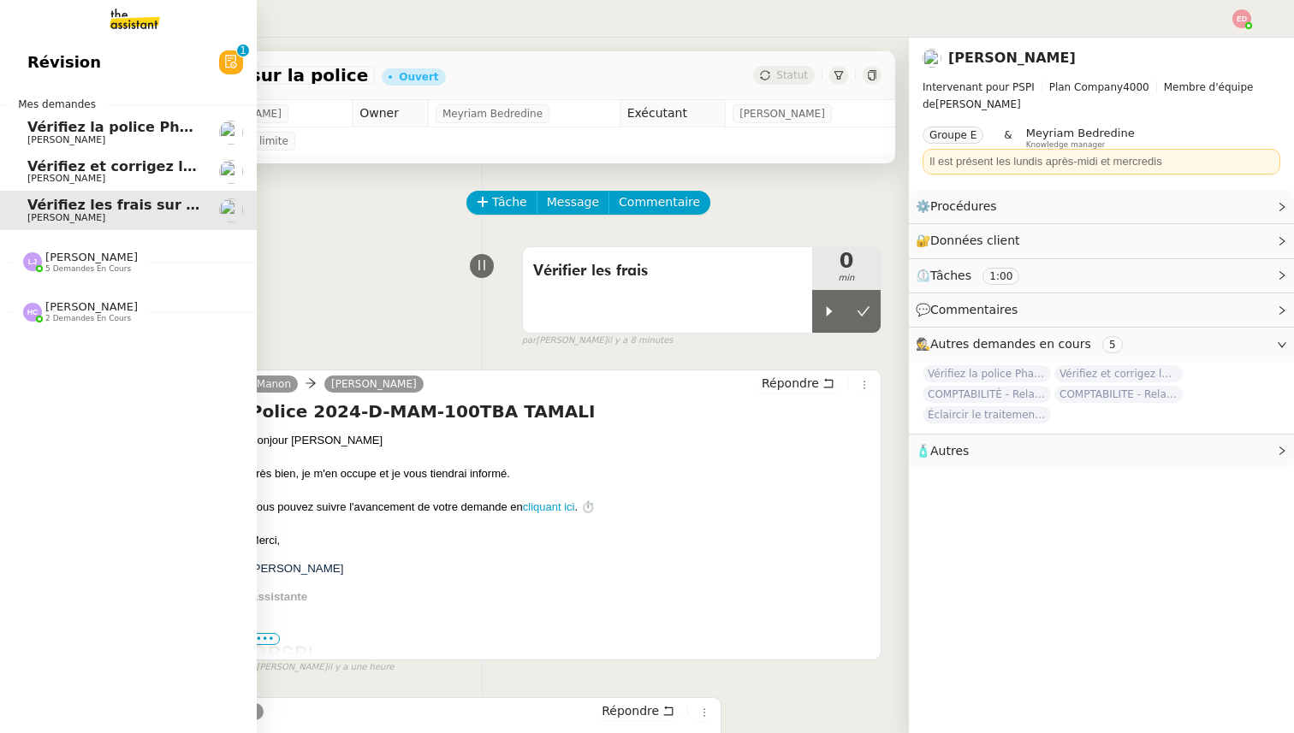
click at [119, 187] on link "[PERSON_NAME] et corrigez les dates dans Brokin [PERSON_NAME]" at bounding box center [128, 171] width 257 height 39
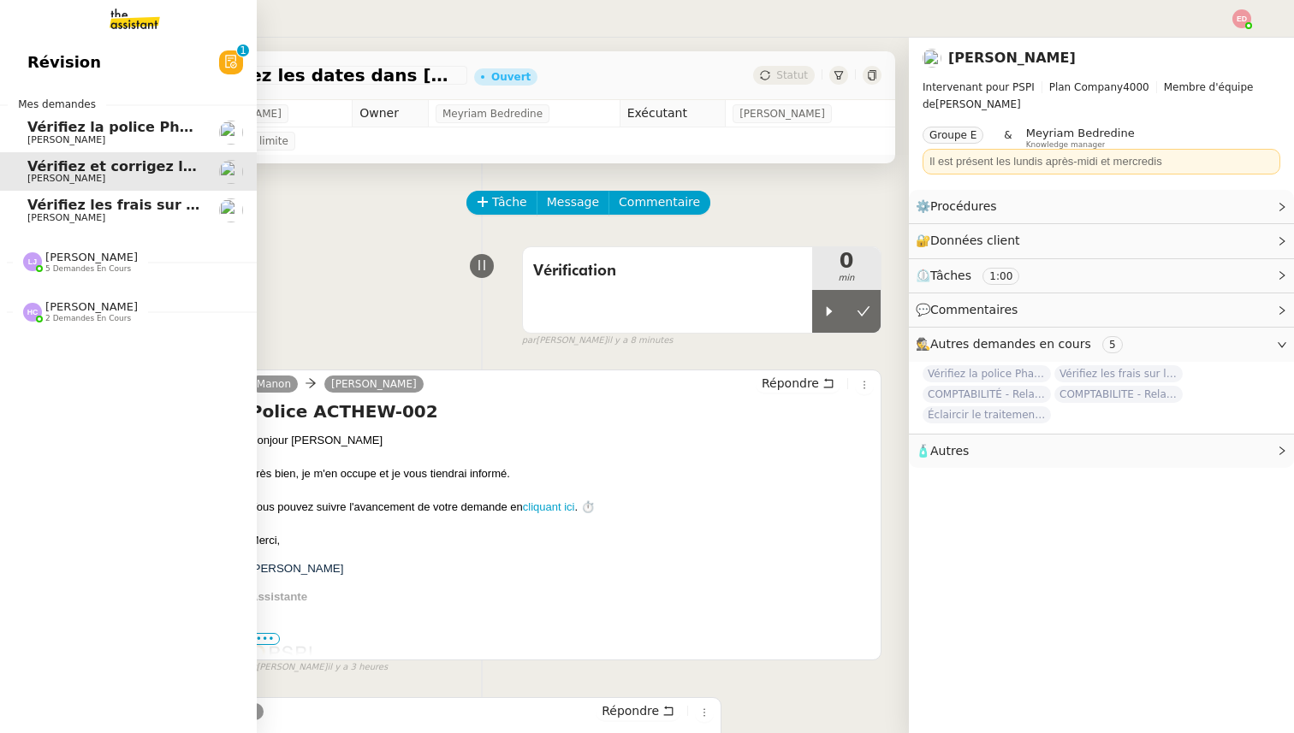
click at [126, 143] on span "[PERSON_NAME]" at bounding box center [113, 140] width 173 height 10
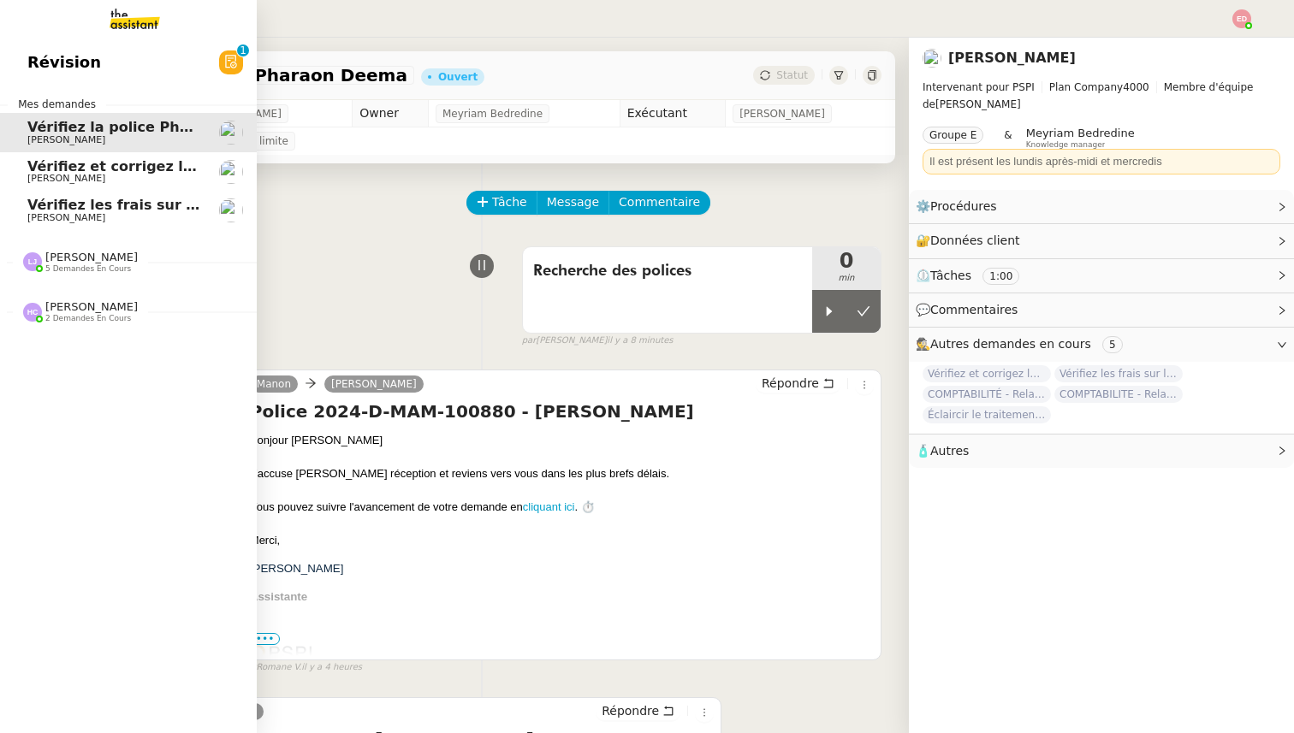
click at [98, 264] on span "[PERSON_NAME]" at bounding box center [91, 258] width 92 height 14
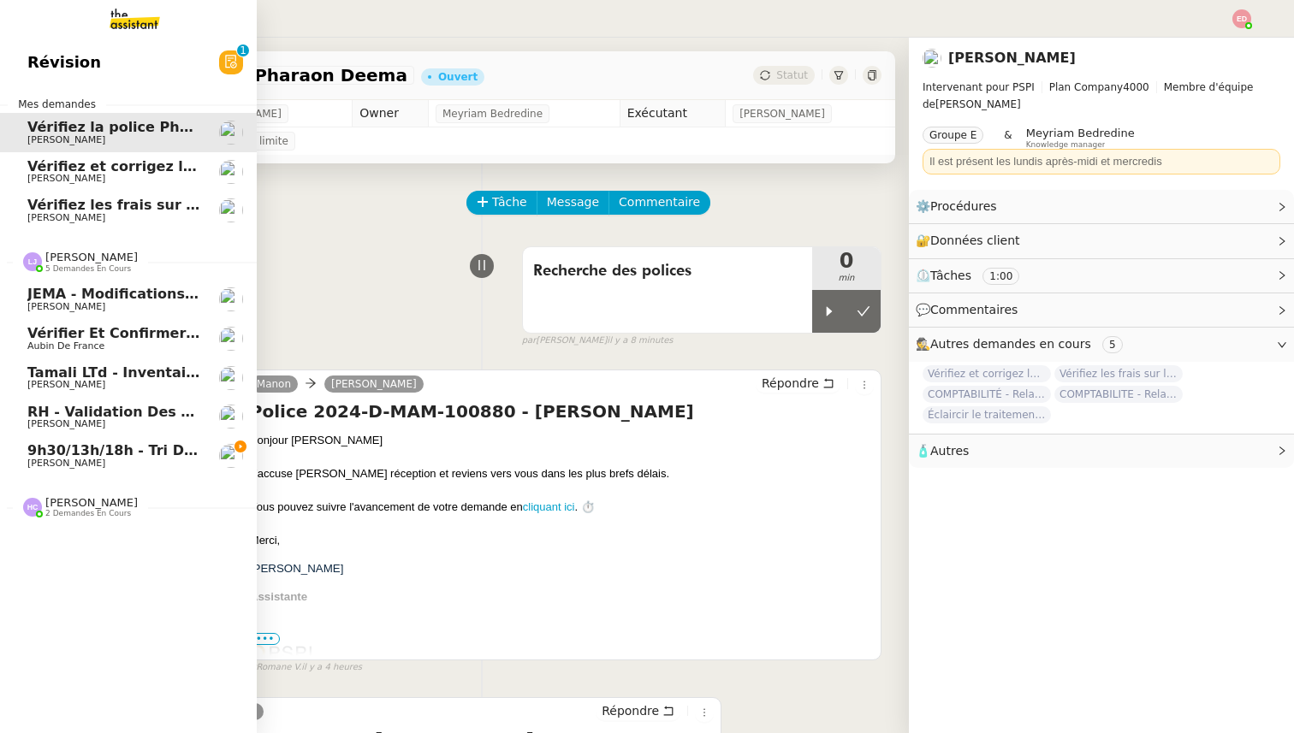
click at [106, 453] on span "9h30/13h/18h - Tri de la boite mail PRO - 8 août 2025" at bounding box center [235, 450] width 417 height 16
